Goal: Task Accomplishment & Management: Manage account settings

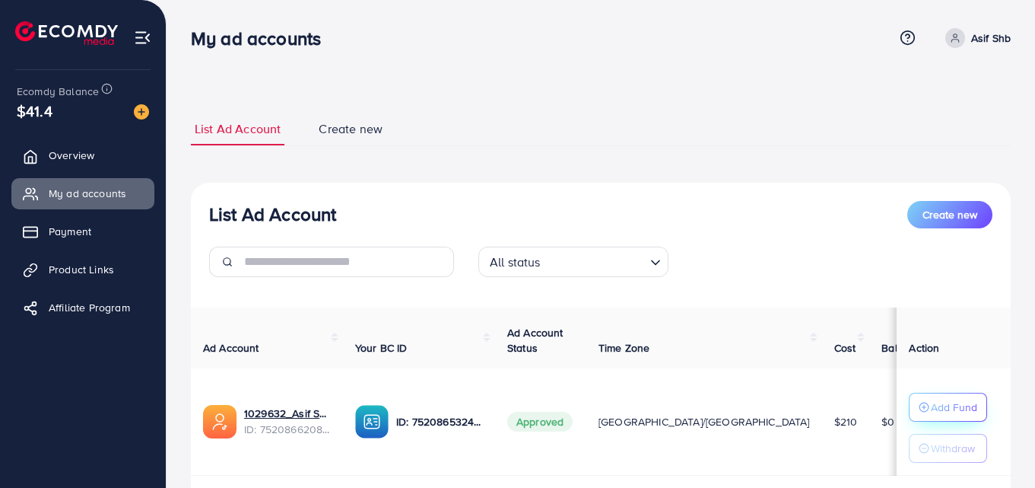
click at [952, 405] on p "Add Fund" at bounding box center [954, 407] width 46 height 18
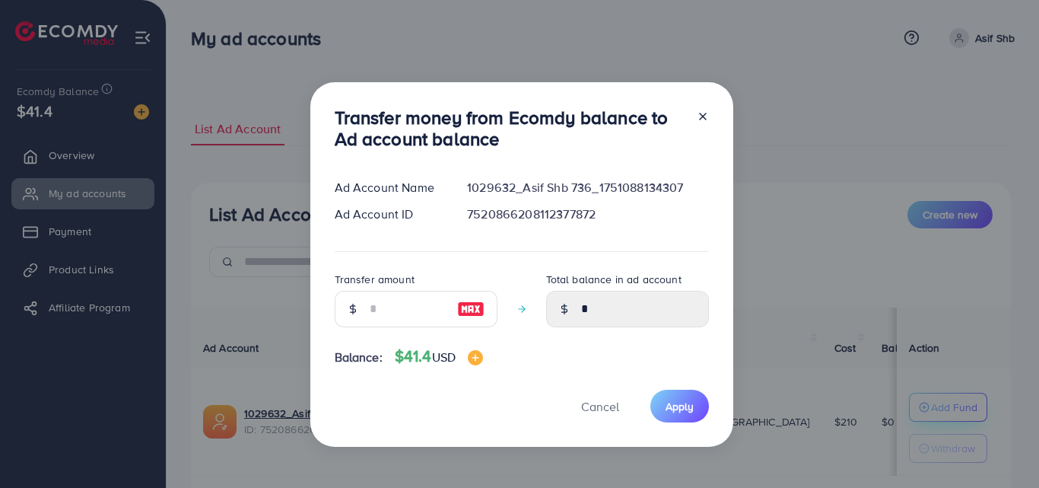
click at [952, 405] on div "Transfer money from Ecomdy balance to Ad account balance Ad Account Name 102963…" at bounding box center [519, 244] width 1039 height 488
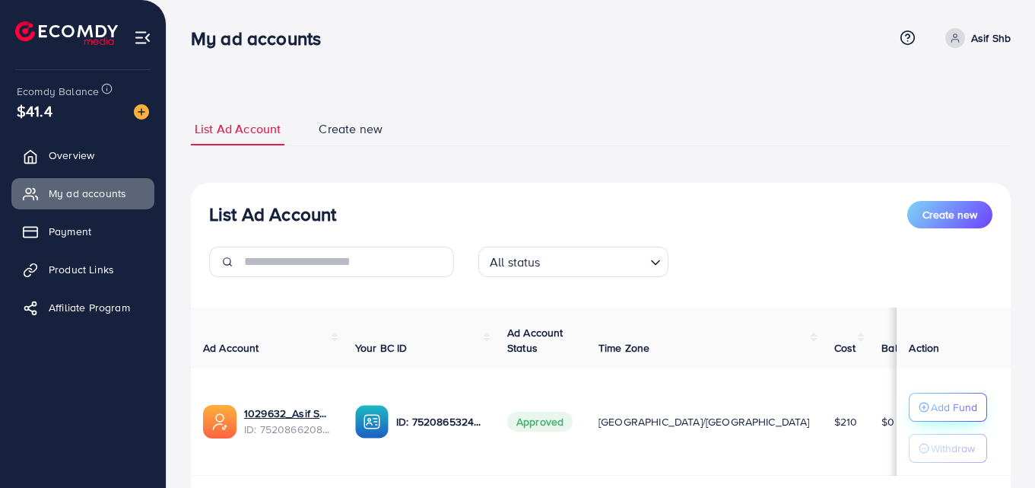
click at [941, 398] on p "Add Fund" at bounding box center [954, 407] width 46 height 18
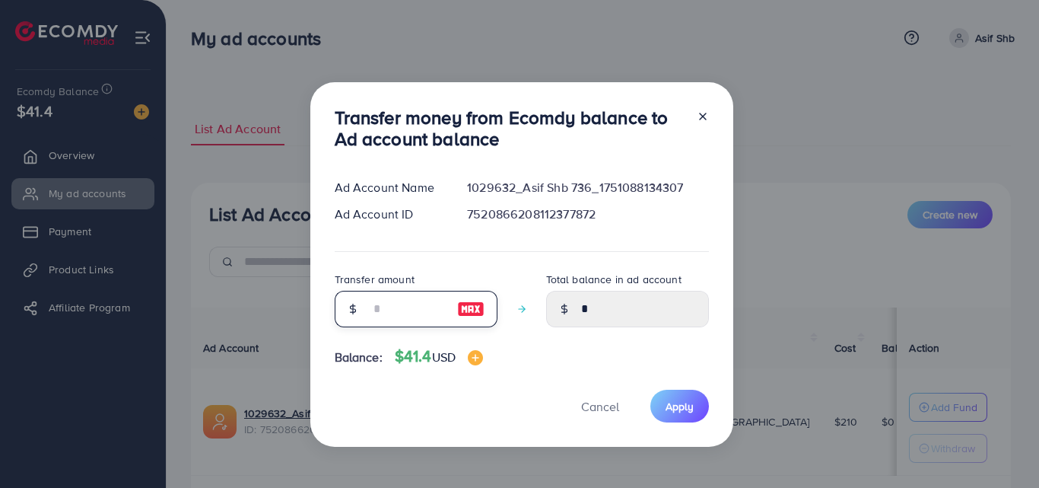
click at [393, 309] on input "number" at bounding box center [408, 309] width 76 height 37
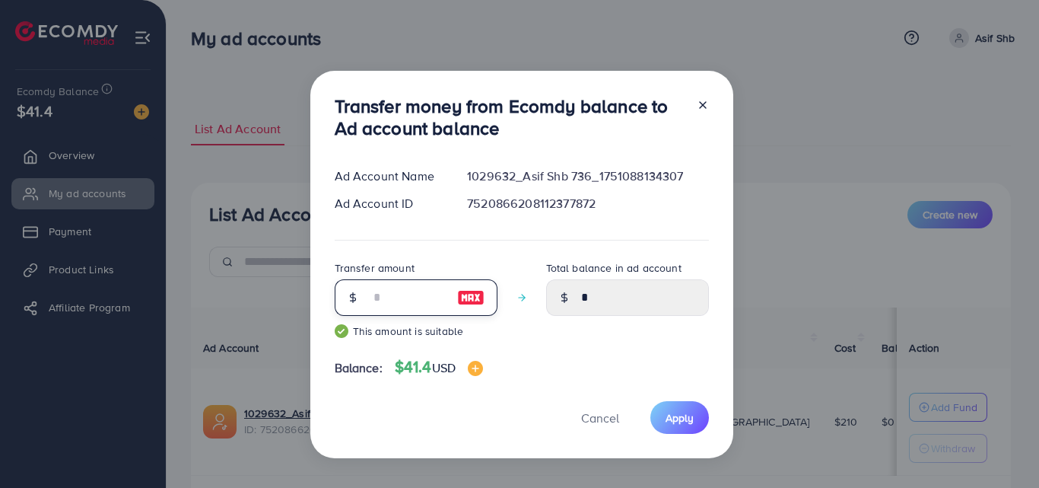
type input "**"
click at [646, 417] on div "Cancel Apply" at bounding box center [522, 417] width 374 height 33
click at [658, 417] on button "Apply" at bounding box center [679, 417] width 59 height 33
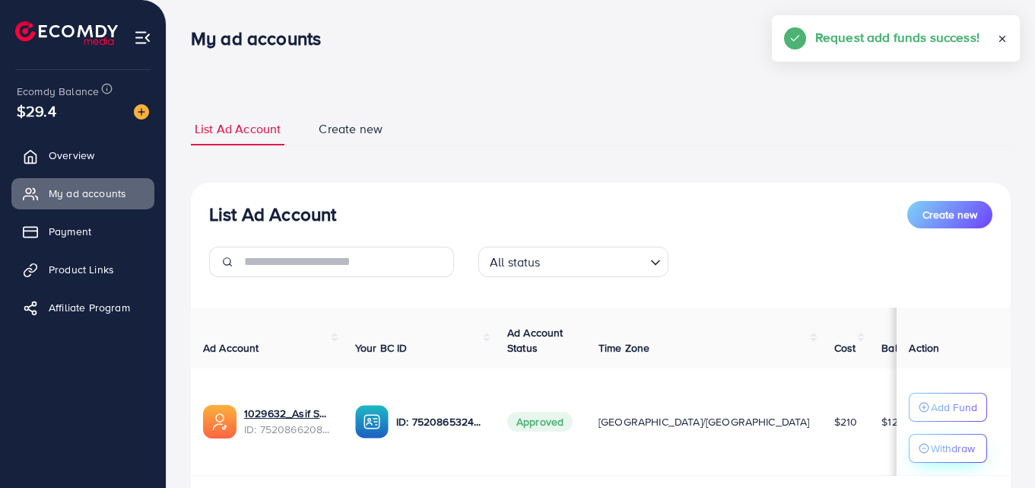
click at [933, 445] on p "Withdraw" at bounding box center [953, 448] width 44 height 18
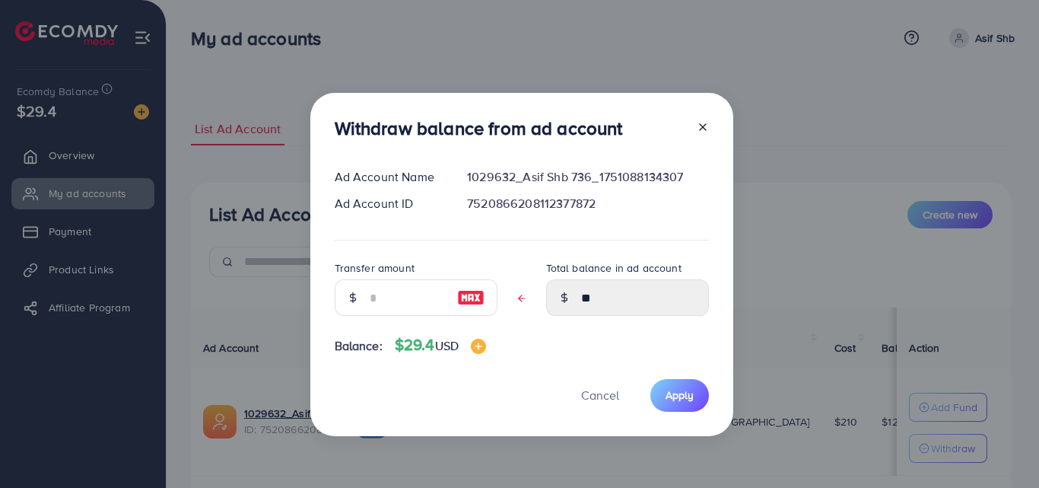
click at [366, 299] on div at bounding box center [353, 297] width 36 height 37
click at [365, 294] on div at bounding box center [353, 297] width 36 height 37
click at [370, 296] on input "text" at bounding box center [408, 297] width 76 height 37
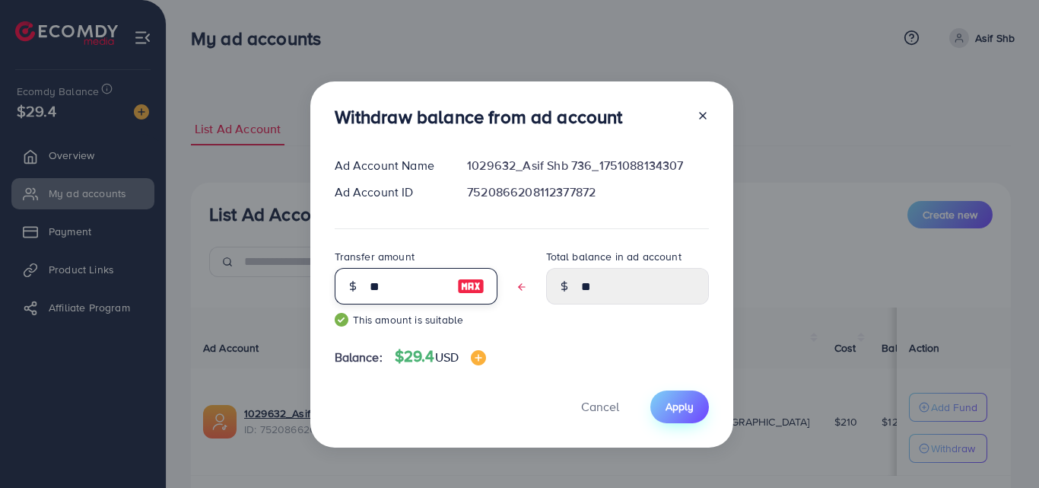
type input "**"
click at [666, 401] on span "Apply" at bounding box center [680, 406] width 28 height 15
